Goal: Information Seeking & Learning: Learn about a topic

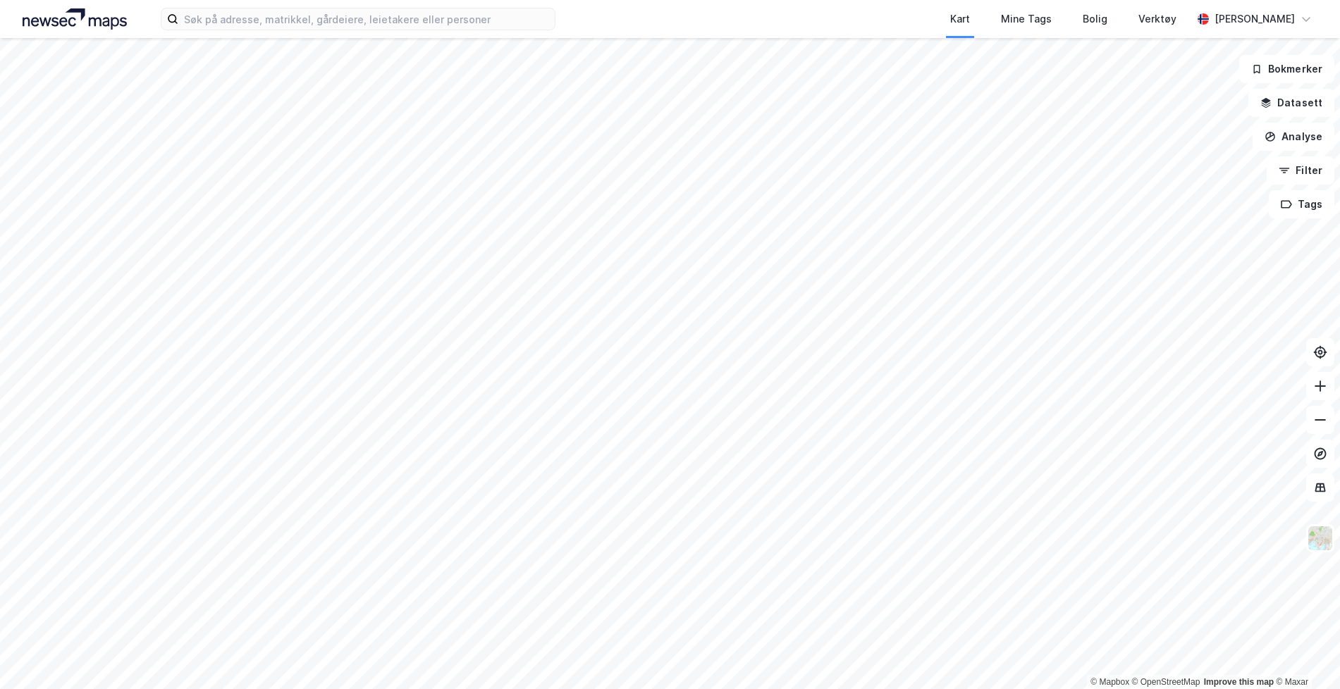
click at [485, 688] on html "Kart Mine Tags Bolig Verktøy [PERSON_NAME] © Mapbox © OpenStreetMap Improve thi…" at bounding box center [670, 344] width 1340 height 689
click at [452, 29] on input at bounding box center [366, 18] width 376 height 21
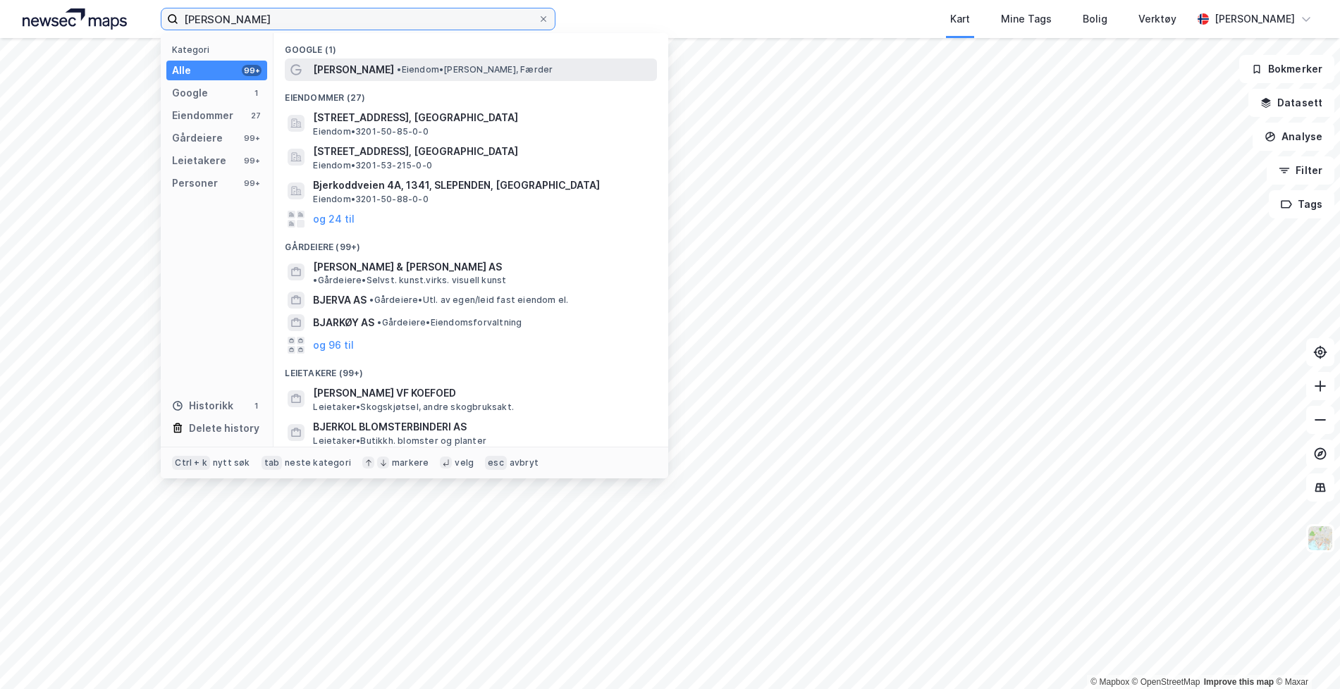
type input "[PERSON_NAME]"
click at [442, 72] on span "• [PERSON_NAME], [GEOGRAPHIC_DATA]" at bounding box center [475, 69] width 156 height 11
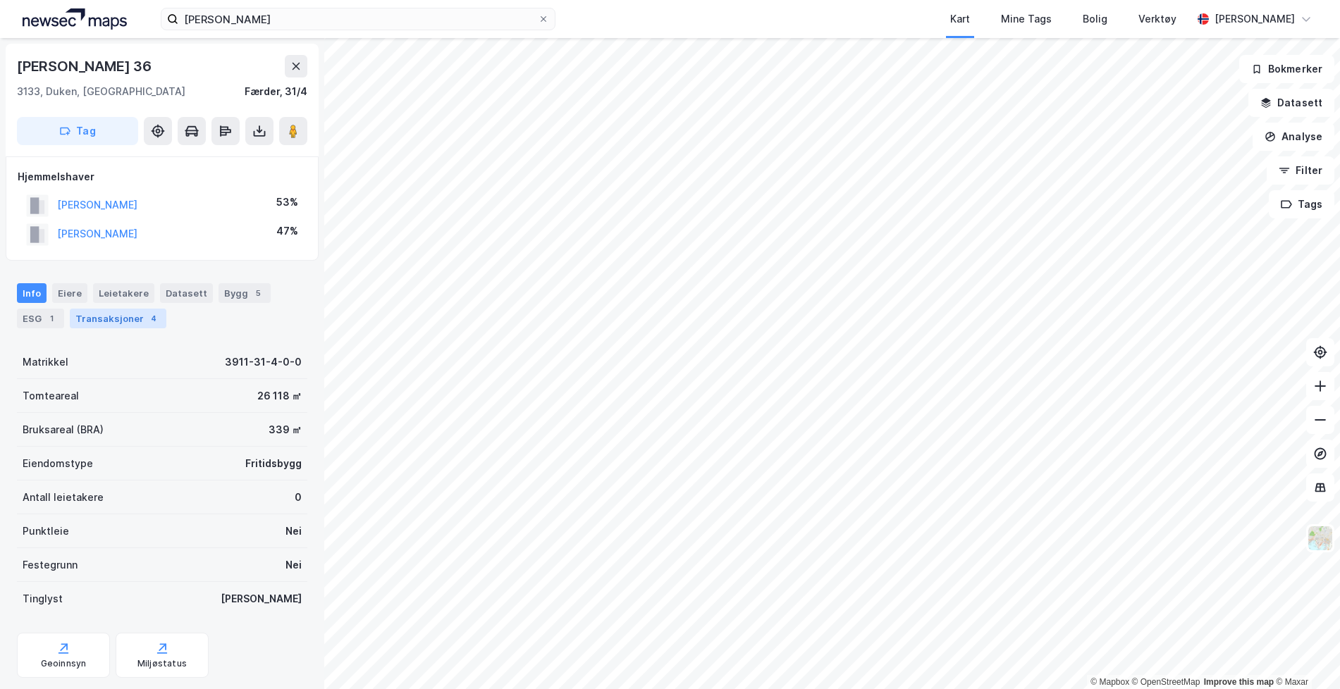
click at [109, 318] on div "Transaksjoner 4" at bounding box center [118, 319] width 97 height 20
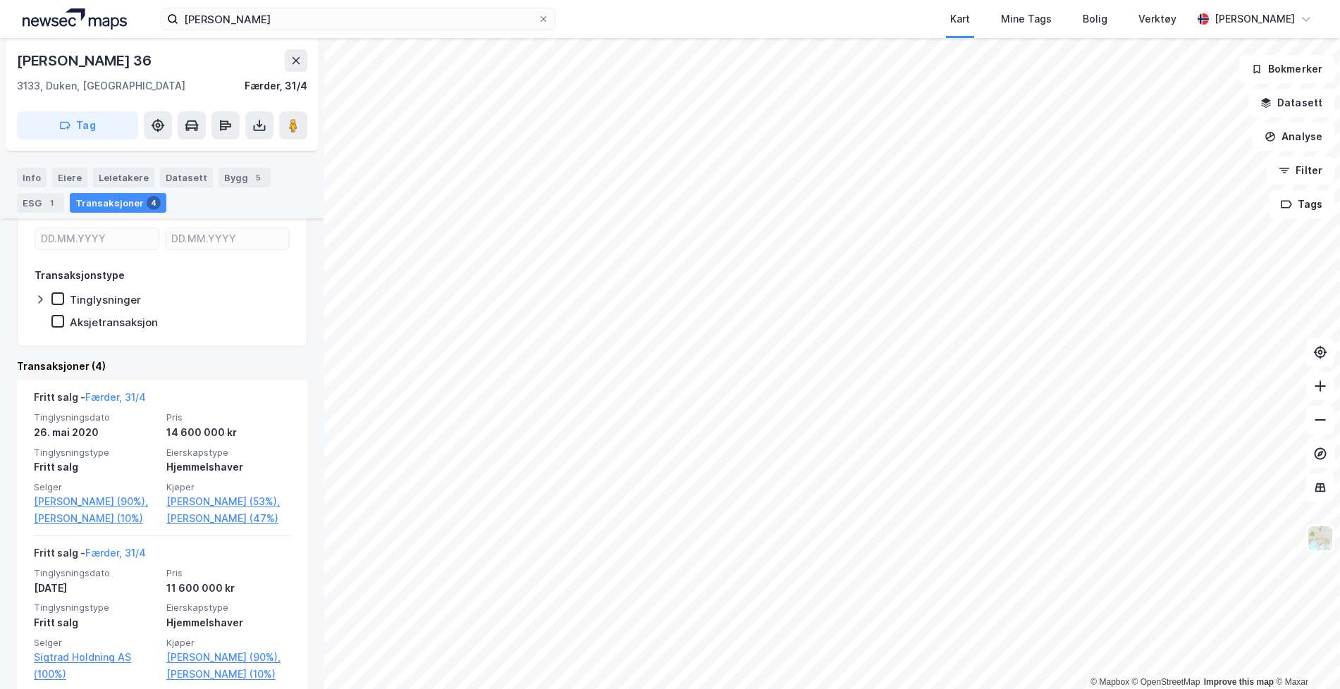
scroll to position [282, 0]
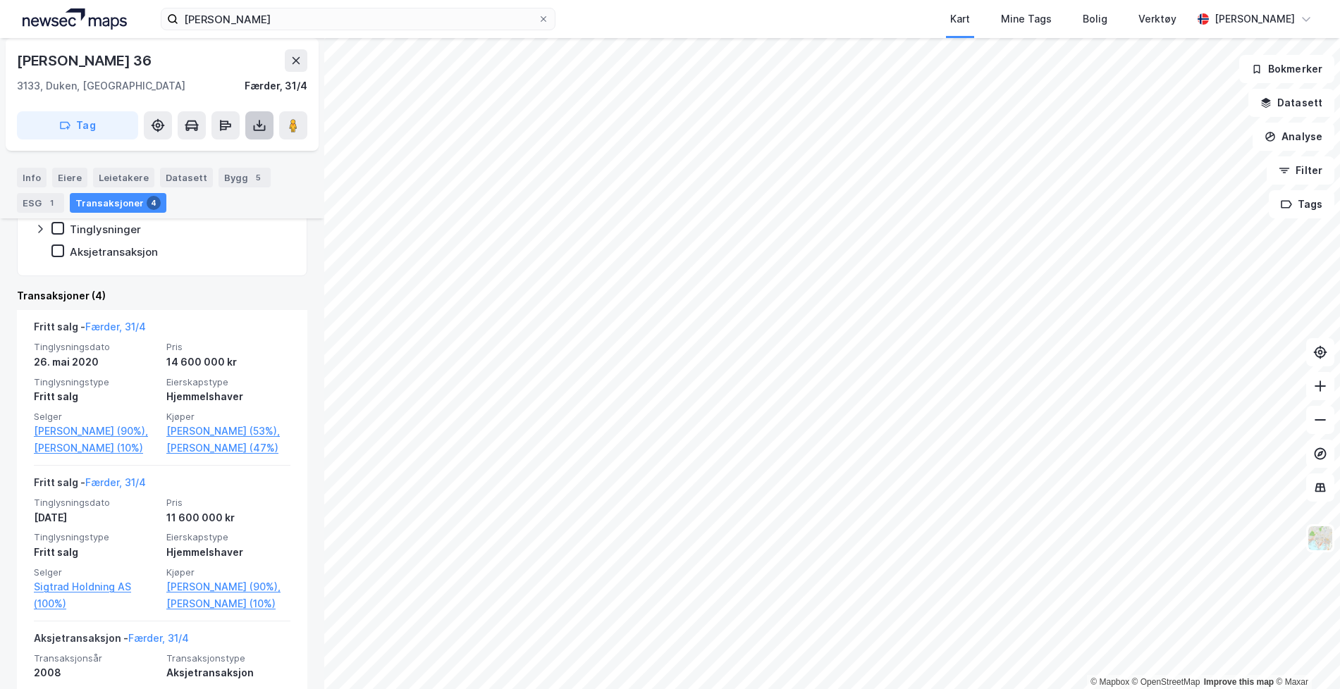
click at [247, 128] on button at bounding box center [259, 125] width 28 height 28
click at [210, 154] on div "Last ned grunnbok" at bounding box center [190, 153] width 82 height 11
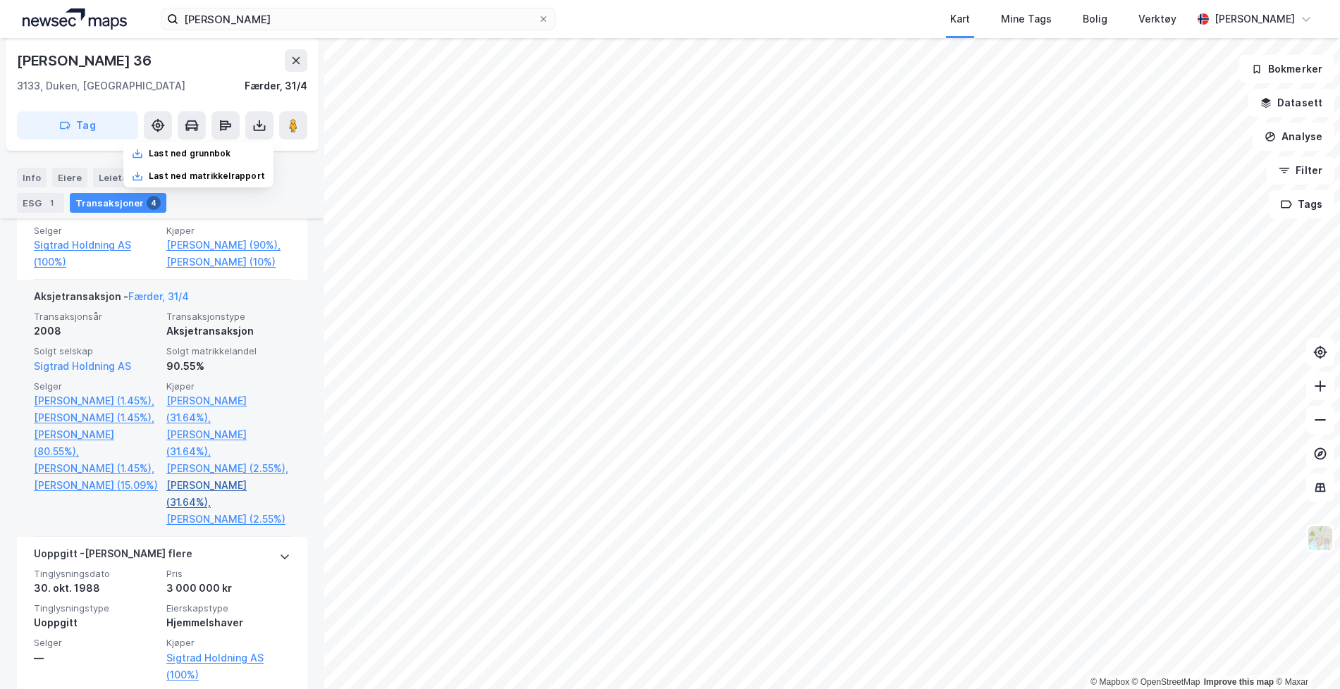
scroll to position [694, 0]
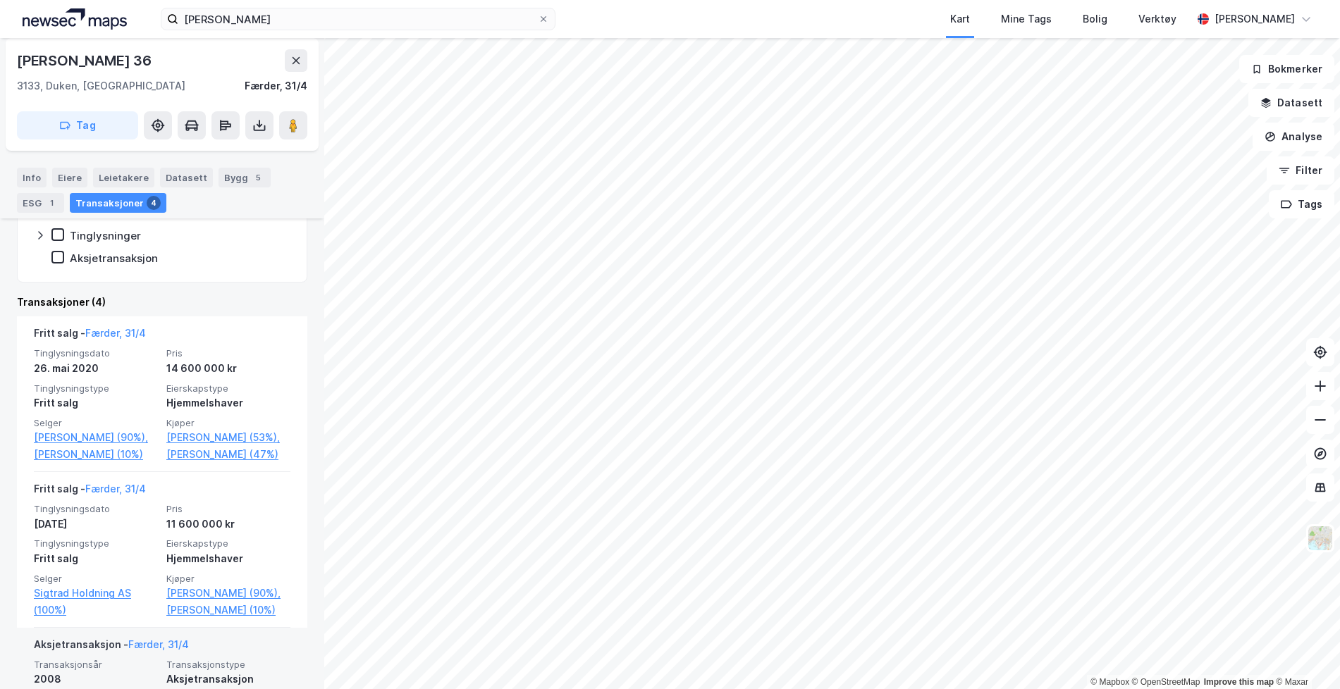
scroll to position [271, 0]
